Goal: Information Seeking & Learning: Learn about a topic

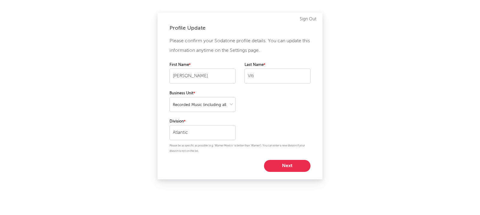
select select "recorded_music"
click at [277, 165] on button "Next" at bounding box center [287, 166] width 47 height 12
select select "marketing"
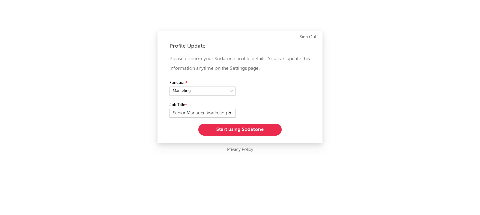
click at [255, 129] on button "Start using Sodatone" at bounding box center [239, 130] width 83 height 12
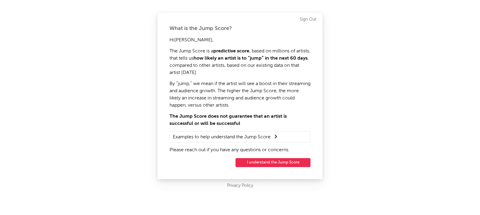
click at [260, 161] on button "I understand the Jump Score" at bounding box center [273, 162] width 75 height 9
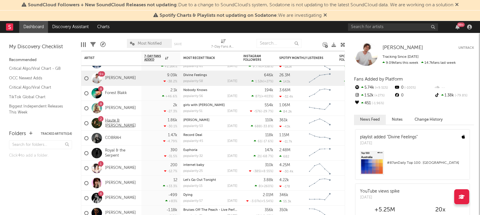
click at [116, 122] on link "Haute & Freddy" at bounding box center [121, 123] width 33 height 10
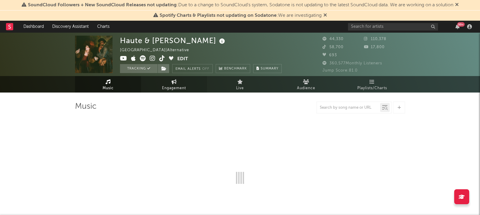
select select "6m"
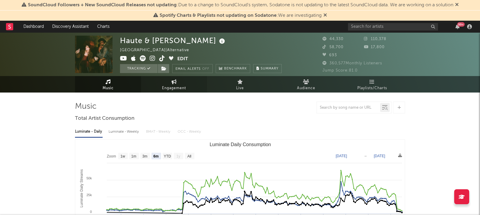
click at [152, 86] on link "Engagement" at bounding box center [174, 84] width 66 height 17
select select "1w"
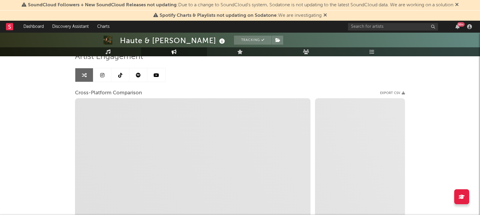
scroll to position [52, 0]
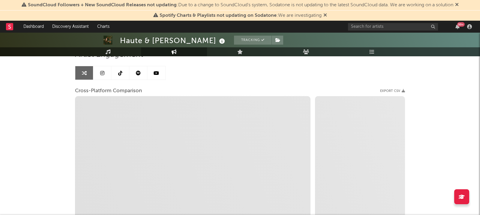
select select "1m"
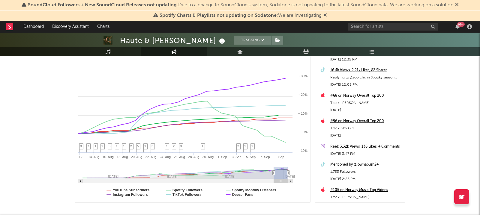
scroll to position [103, 0]
